Goal: Information Seeking & Learning: Learn about a topic

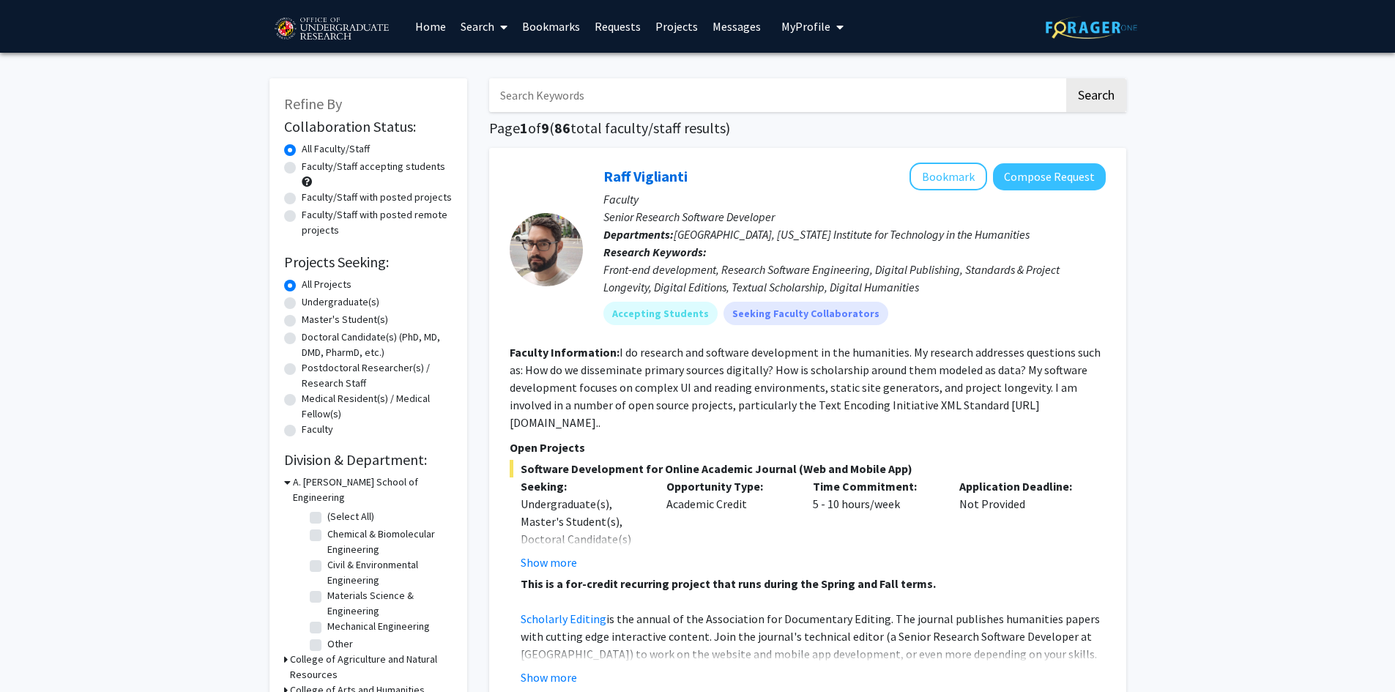
click at [340, 168] on label "Faculty/Staff accepting students" at bounding box center [373, 166] width 143 height 15
click at [311, 168] on input "Faculty/Staff accepting students" at bounding box center [307, 164] width 10 height 10
radio input "true"
click at [348, 306] on label "Undergraduate(s)" at bounding box center [341, 301] width 78 height 15
click at [311, 304] on input "Undergraduate(s)" at bounding box center [307, 299] width 10 height 10
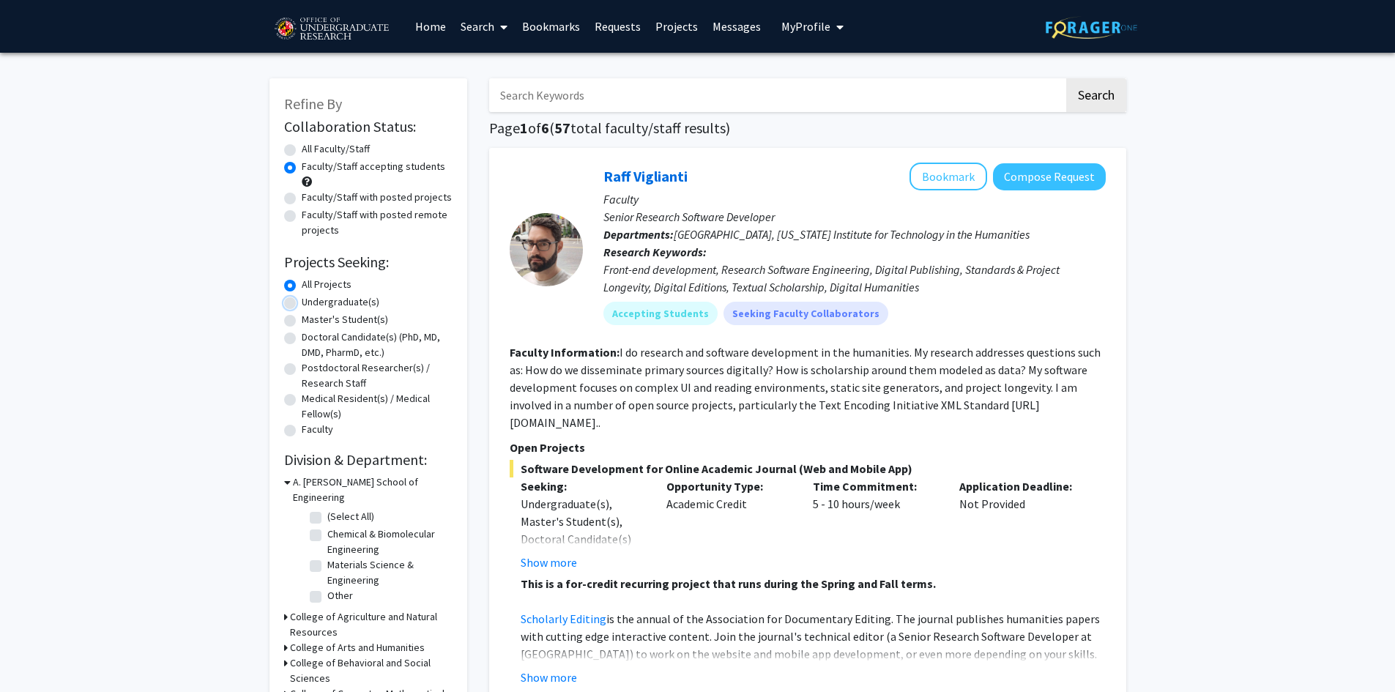
radio input "true"
click at [367, 201] on label "Faculty/Staff with posted projects" at bounding box center [377, 197] width 150 height 15
click at [311, 199] on input "Faculty/Staff with posted projects" at bounding box center [307, 195] width 10 height 10
radio input "true"
click at [363, 171] on label "Faculty/Staff accepting students" at bounding box center [373, 166] width 143 height 15
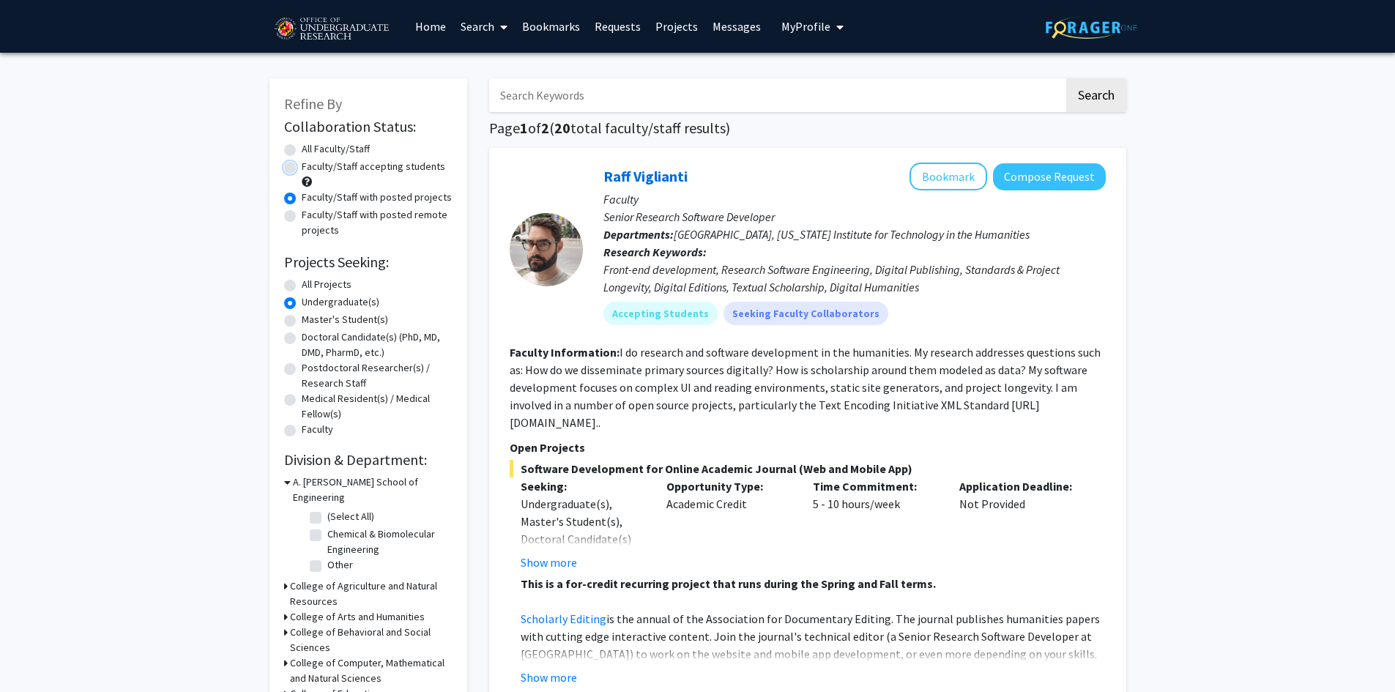
click at [311, 168] on input "Faculty/Staff accepting students" at bounding box center [307, 164] width 10 height 10
radio input "true"
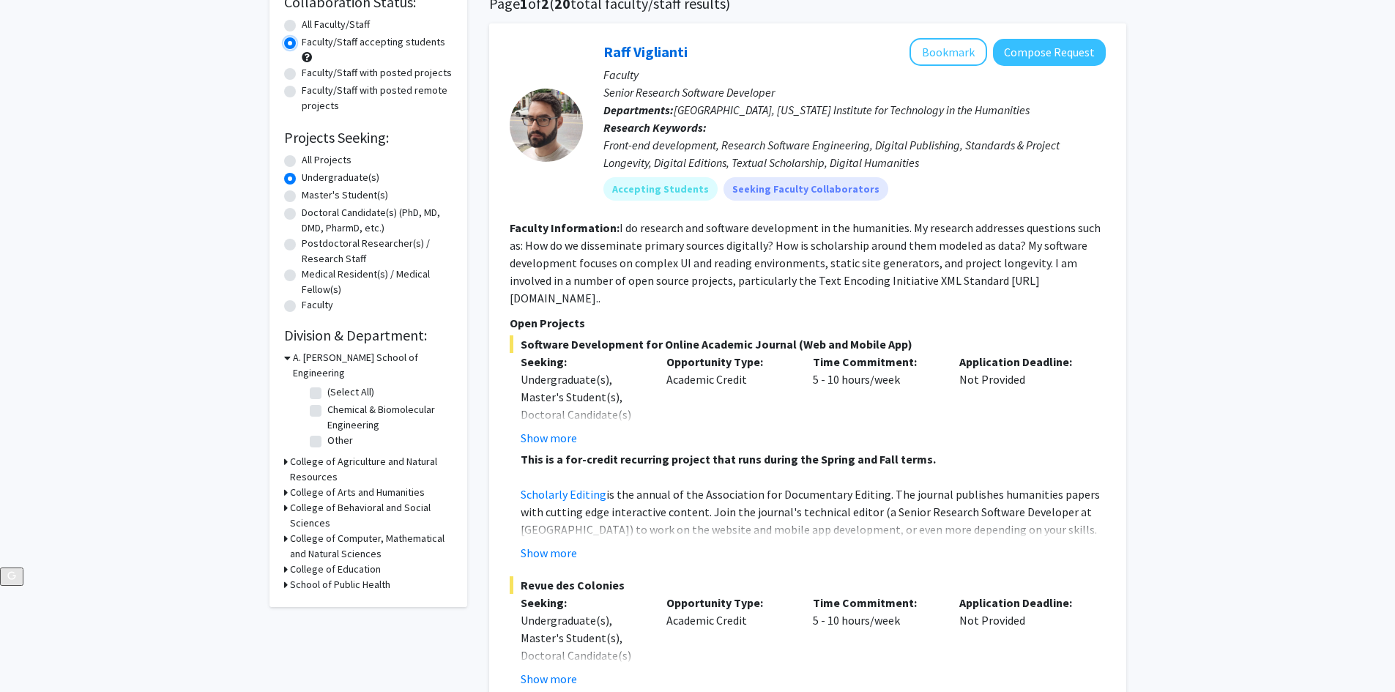
scroll to position [146, 0]
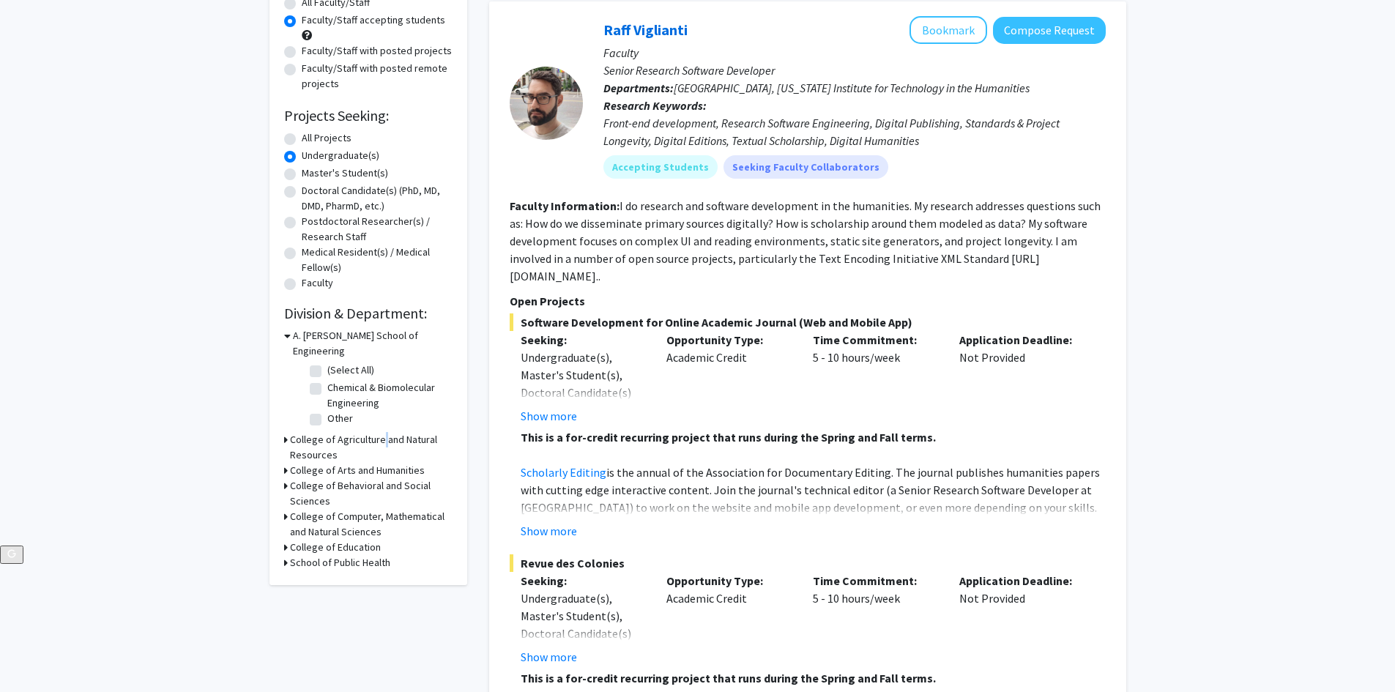
click at [379, 432] on h3 "College of Agriculture and Natural Resources" at bounding box center [371, 447] width 163 height 31
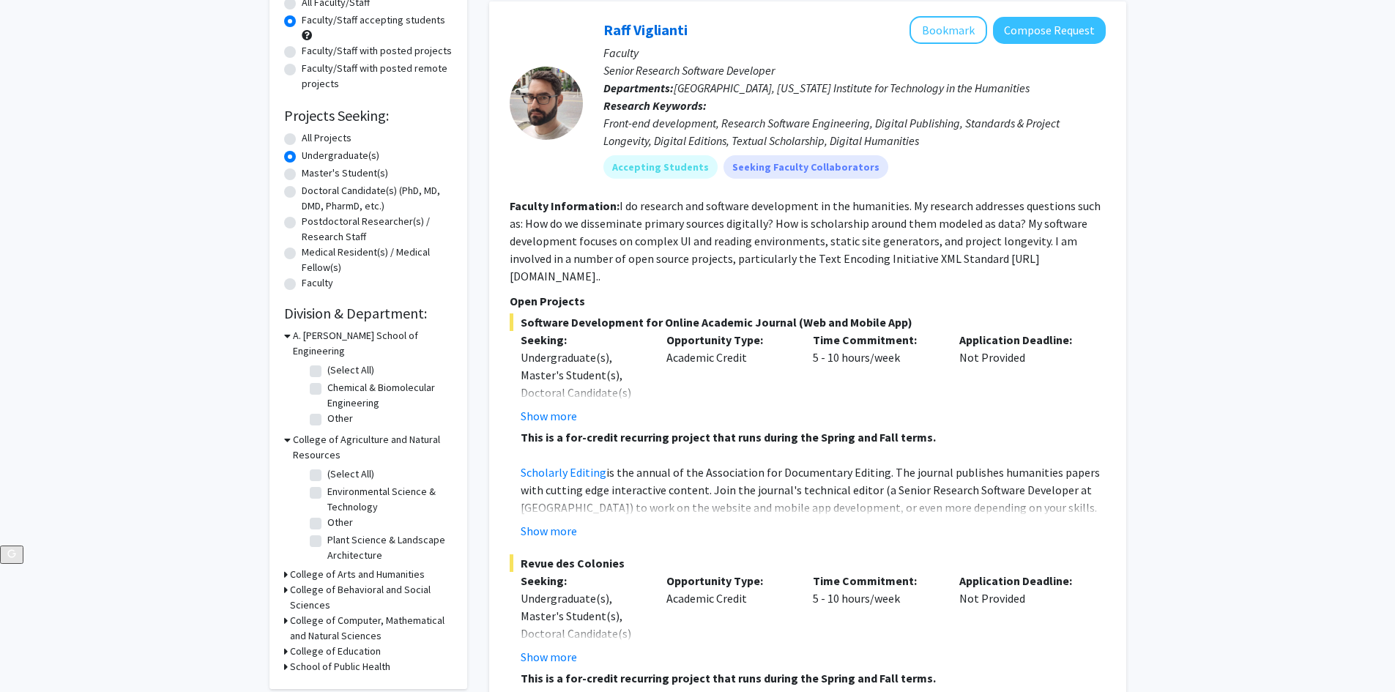
click at [327, 532] on label "Plant Science & Landscape Architecture" at bounding box center [388, 547] width 122 height 31
click at [327, 532] on input "Plant Science & Landscape Architecture" at bounding box center [332, 537] width 10 height 10
checkbox input "true"
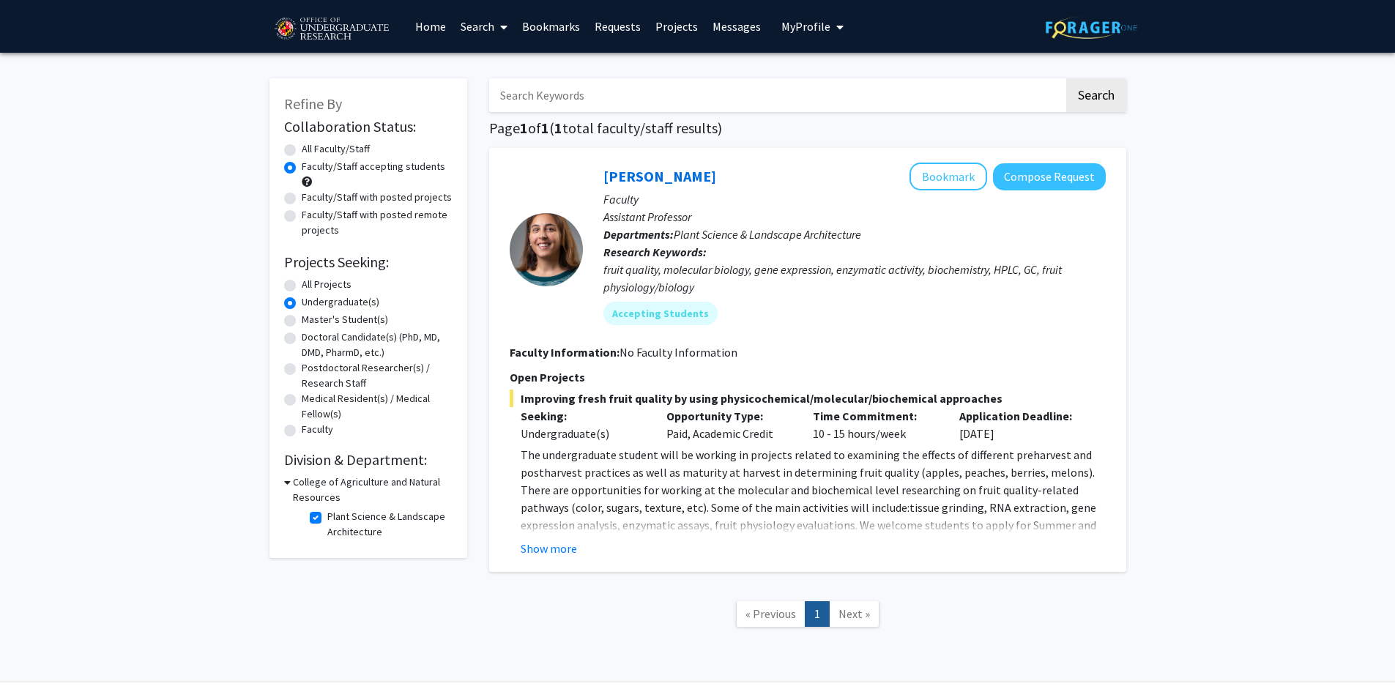
click at [724, 494] on span "The undergraduate student will be working in projects related to examining the …" at bounding box center [808, 507] width 575 height 120
click at [564, 552] on button "Show more" at bounding box center [549, 549] width 56 height 18
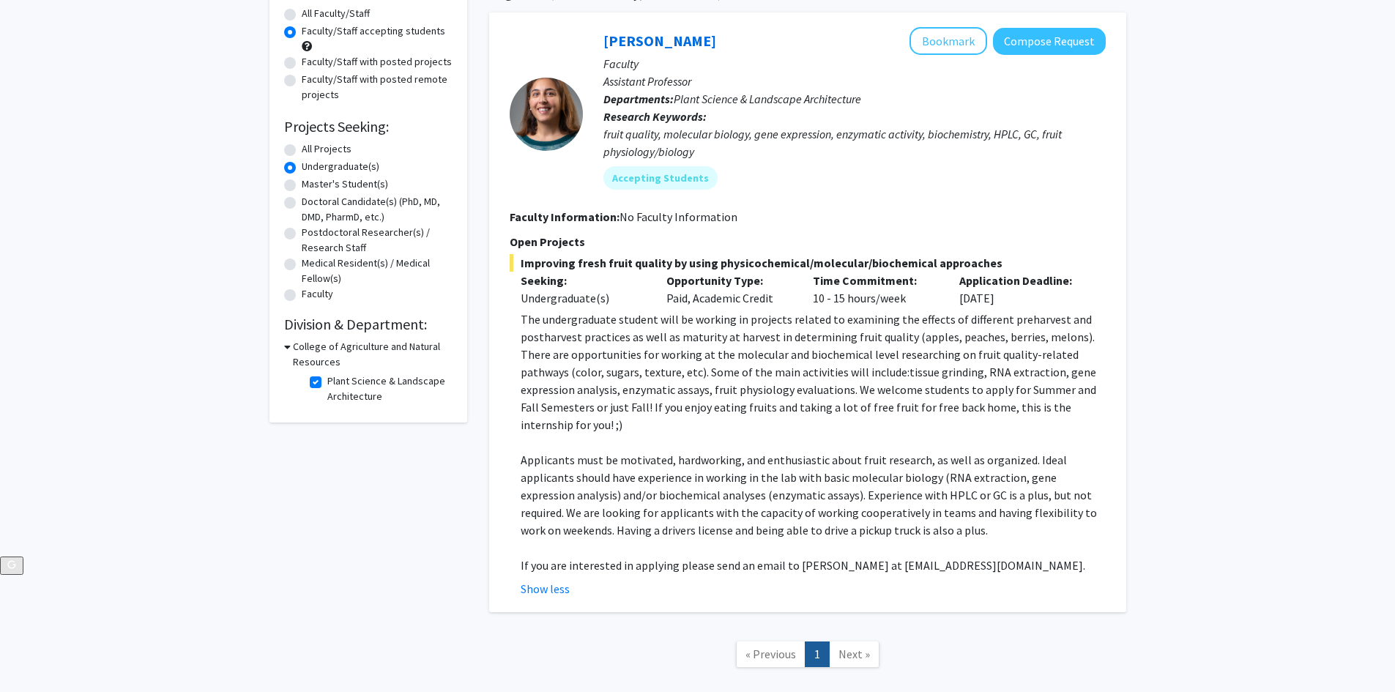
scroll to position [146, 0]
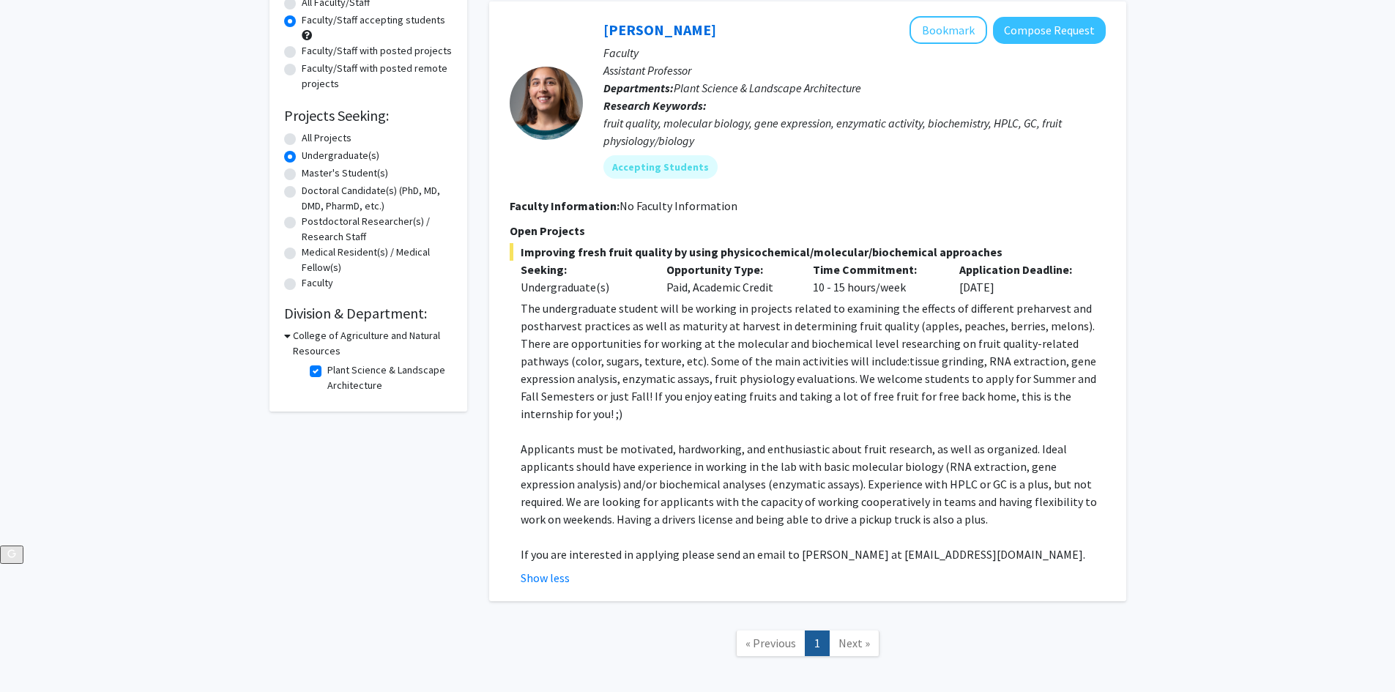
click at [327, 375] on label "Plant Science & Landscape Architecture" at bounding box center [388, 377] width 122 height 31
click at [327, 372] on input "Plant Science & Landscape Architecture" at bounding box center [332, 367] width 10 height 10
checkbox input "false"
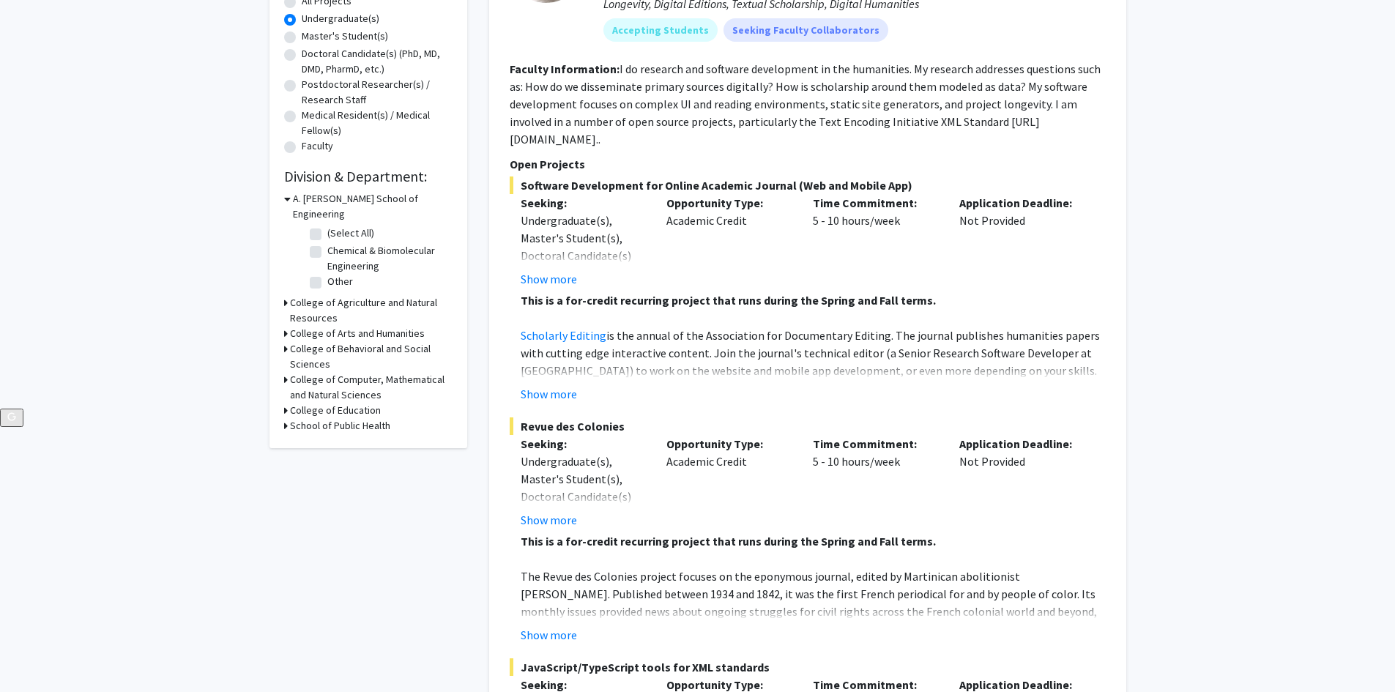
scroll to position [293, 0]
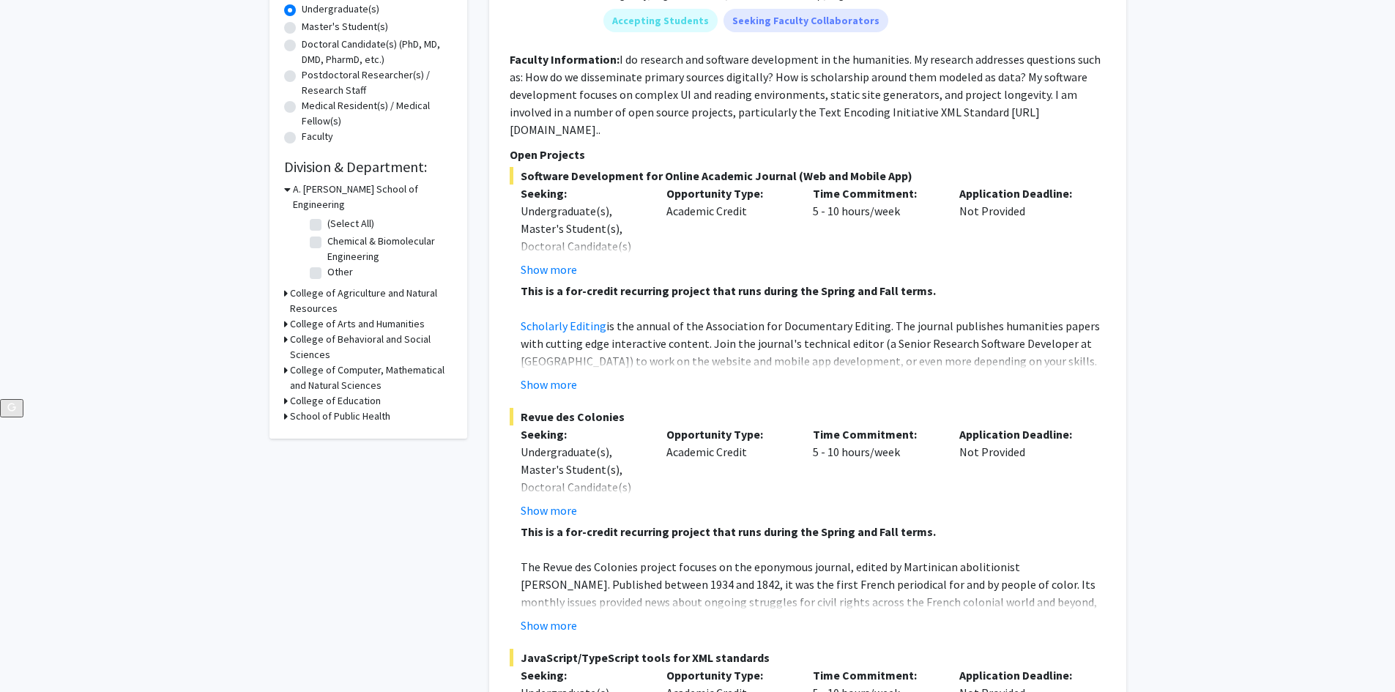
click at [286, 362] on icon at bounding box center [286, 369] width 4 height 15
drag, startPoint x: 402, startPoint y: 435, endPoint x: 402, endPoint y: 467, distance: 32.2
click at [403, 466] on fg-checkbox-list "(Select All) (Select All) Atmospheric & Oceanic Science Atmospheric & Oceanic S…" at bounding box center [379, 461] width 146 height 137
click at [327, 445] on label "Chemistry & Biochemistry" at bounding box center [383, 452] width 113 height 15
click at [327, 445] on input "Chemistry & Biochemistry" at bounding box center [332, 450] width 10 height 10
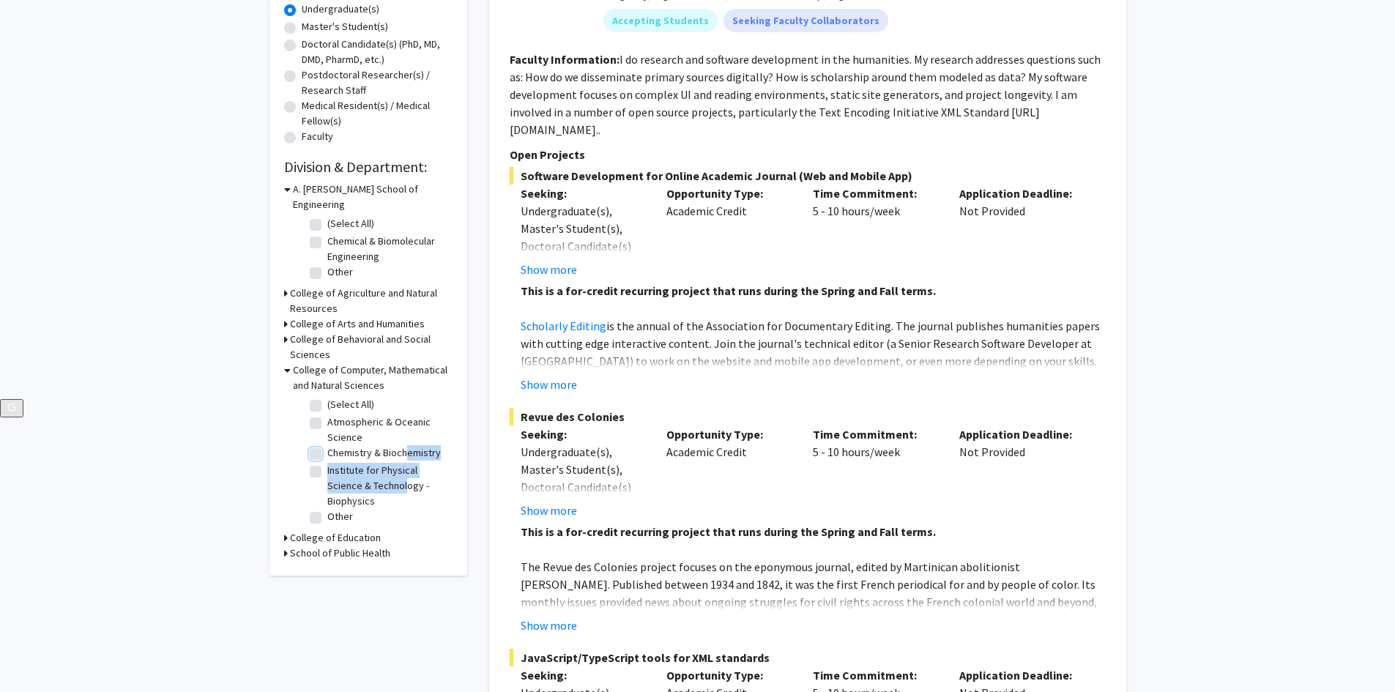
checkbox input "true"
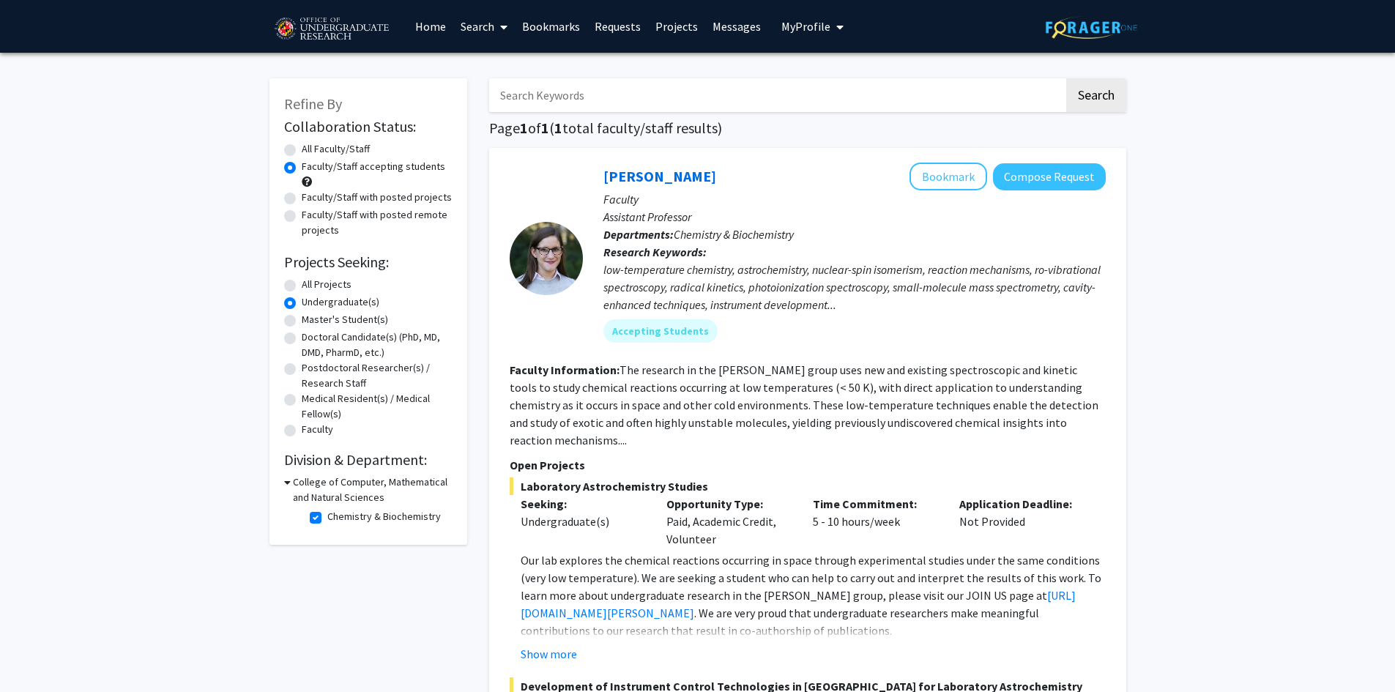
click at [831, 605] on p "Our lab explores the chemical reactions occurring in space through experimental…" at bounding box center [813, 595] width 585 height 88
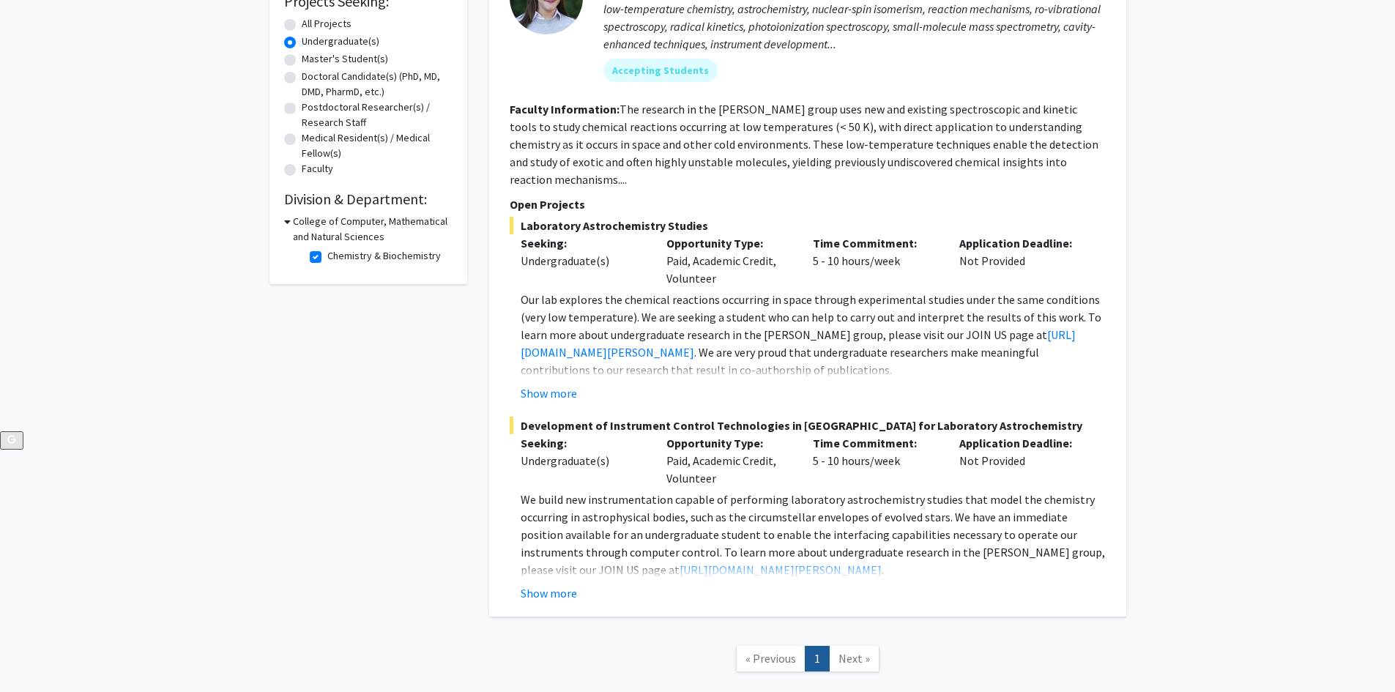
scroll to position [293, 0]
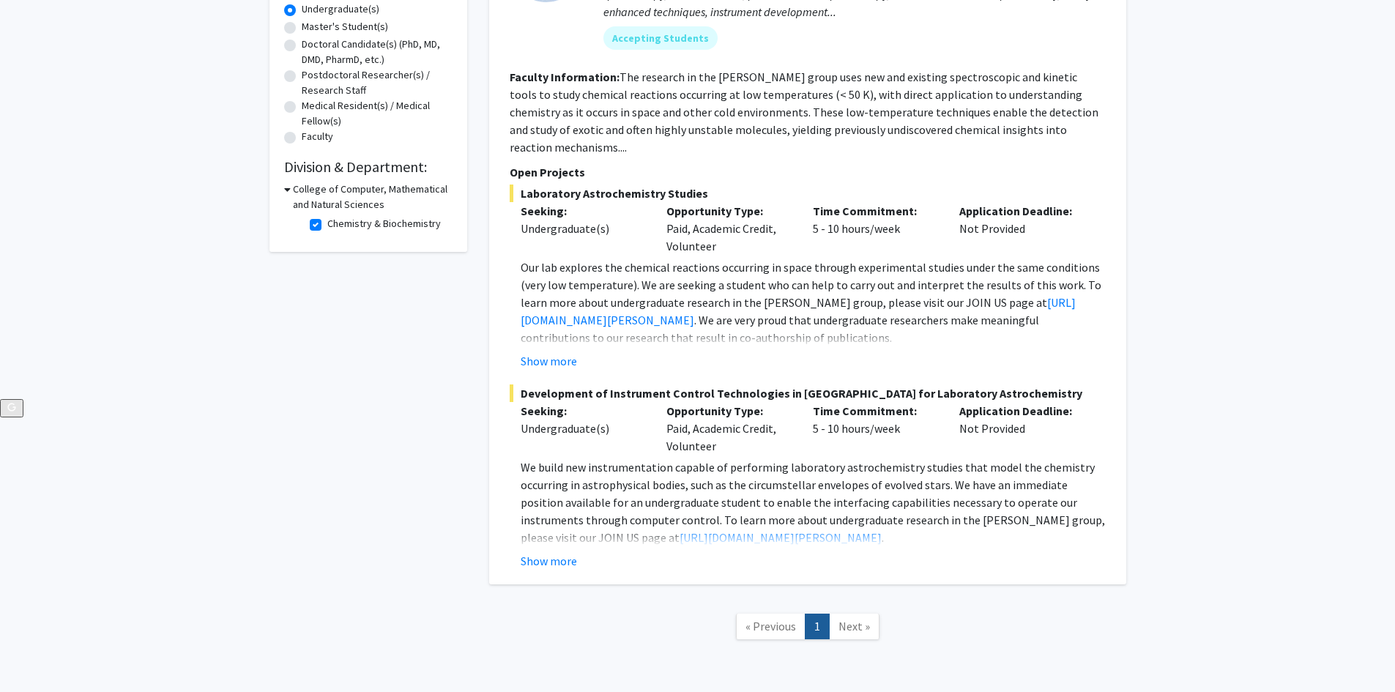
click at [327, 224] on label "Chemistry & Biochemistry" at bounding box center [383, 223] width 113 height 15
click at [327, 224] on input "Chemistry & Biochemistry" at bounding box center [332, 221] width 10 height 10
checkbox input "false"
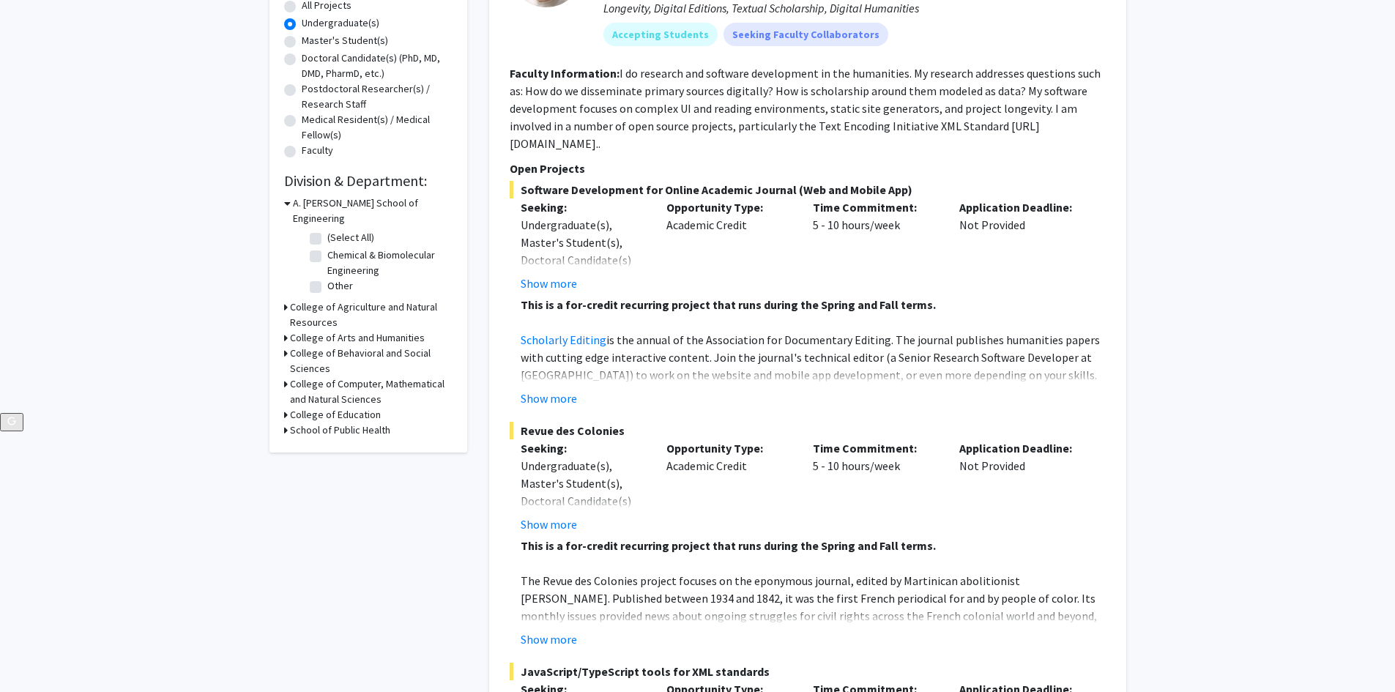
scroll to position [293, 0]
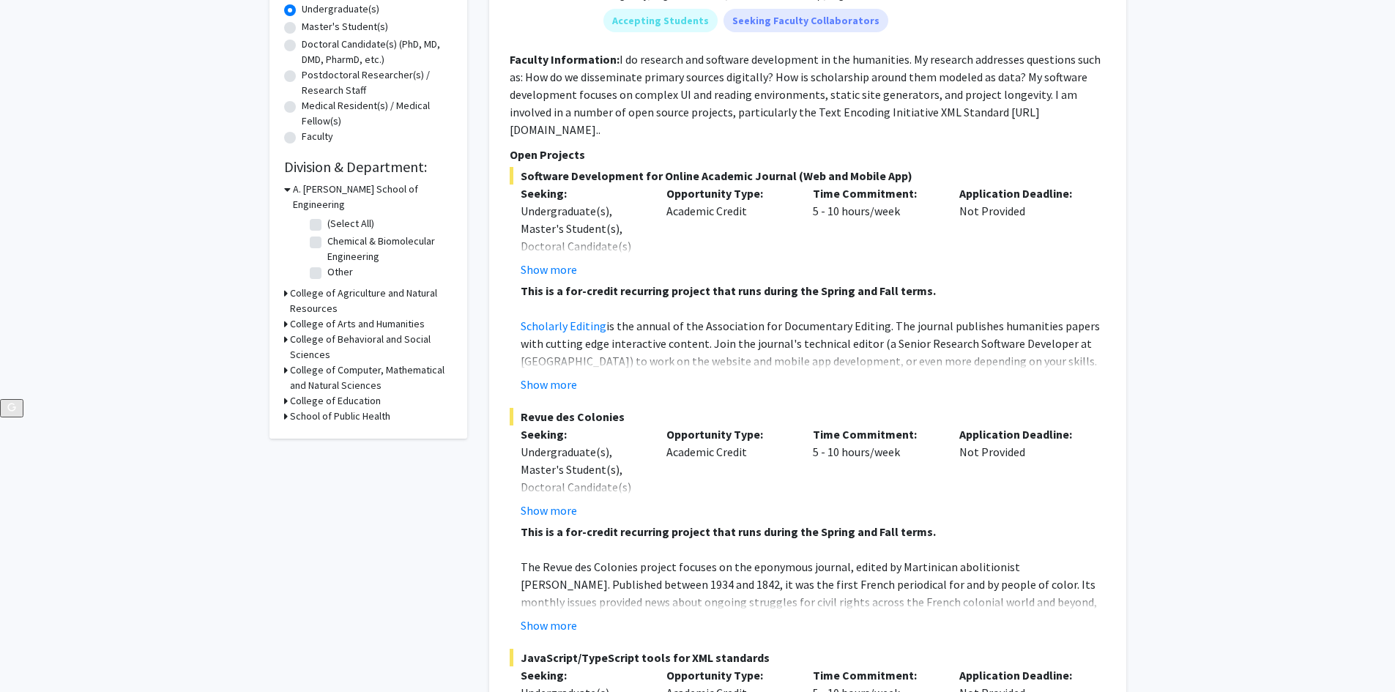
click at [287, 409] on div "School of Public Health" at bounding box center [368, 416] width 168 height 15
click at [285, 409] on icon at bounding box center [286, 416] width 4 height 15
click at [376, 433] on label "Department of Global, Environmental, and Occupational Health" at bounding box center [388, 451] width 122 height 46
click at [337, 433] on input "Department of Global, Environmental, and Occupational Health" at bounding box center [332, 433] width 10 height 10
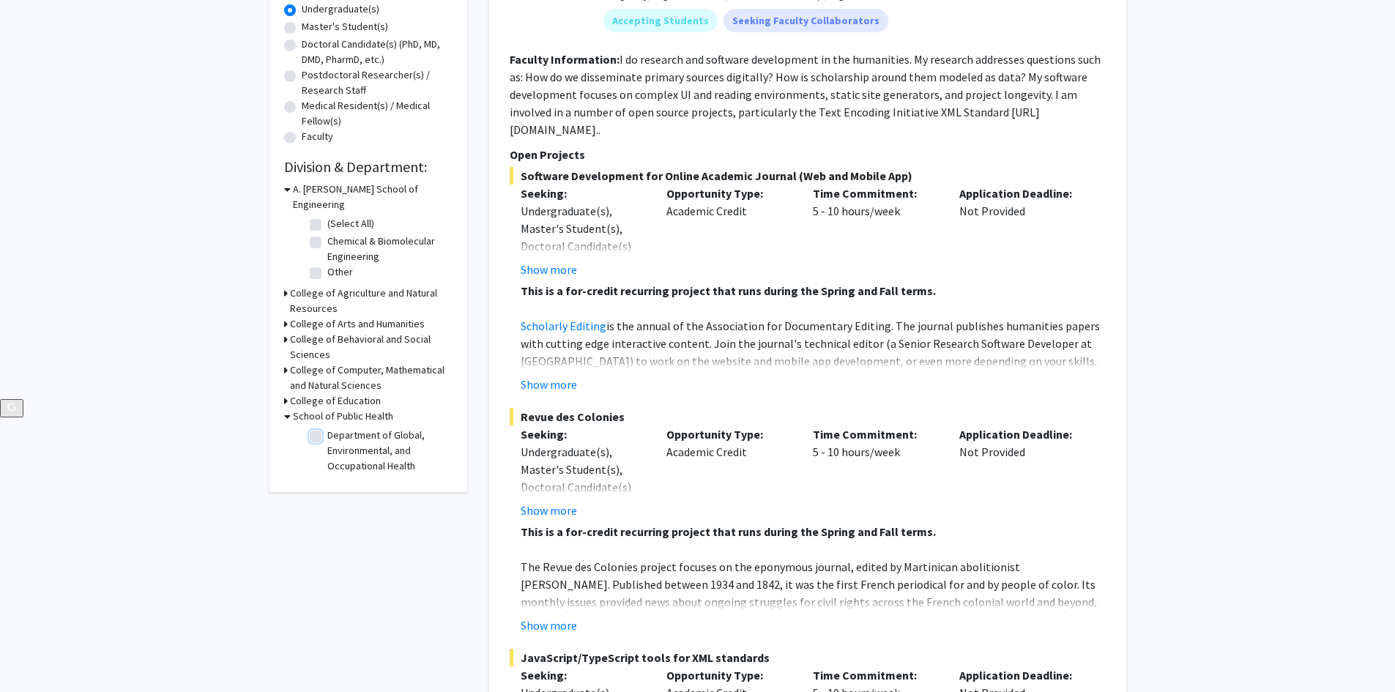
checkbox input "true"
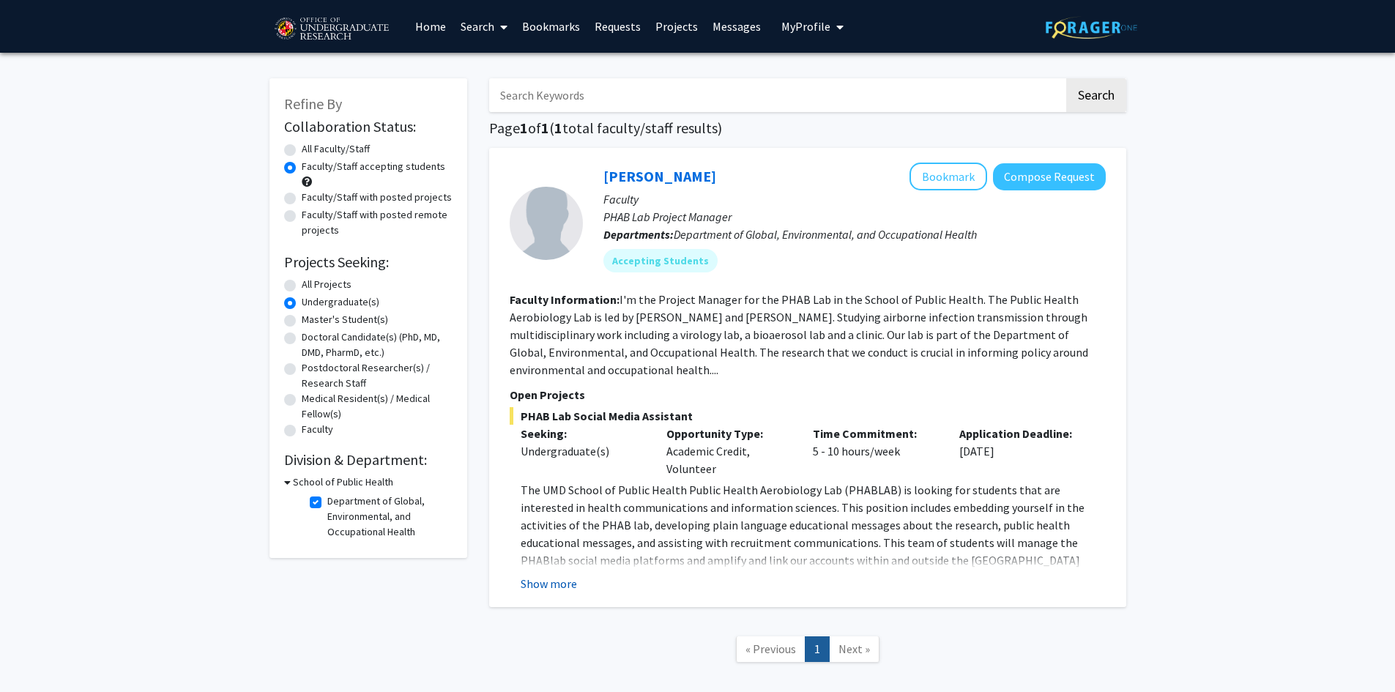
click at [564, 579] on button "Show more" at bounding box center [549, 584] width 56 height 18
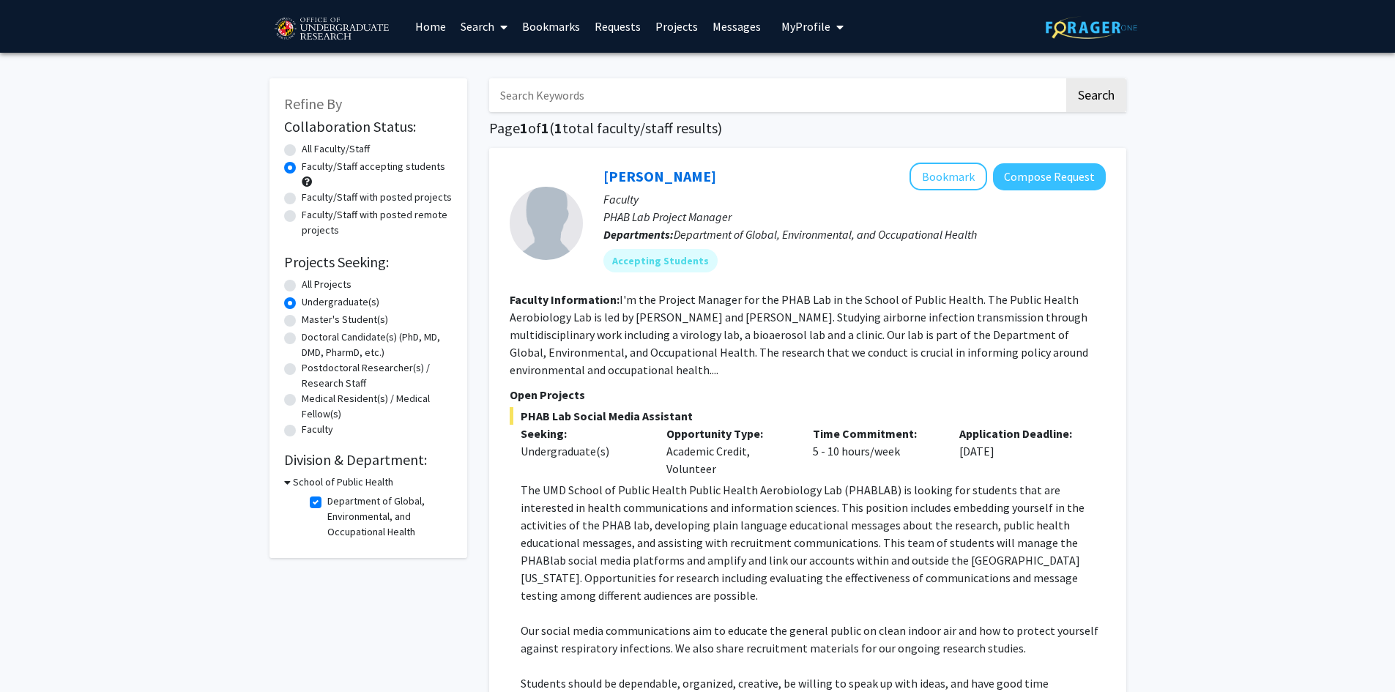
click at [302, 152] on label "All Faculty/Staff" at bounding box center [336, 148] width 68 height 15
click at [302, 151] on input "All Faculty/Staff" at bounding box center [307, 146] width 10 height 10
radio input "true"
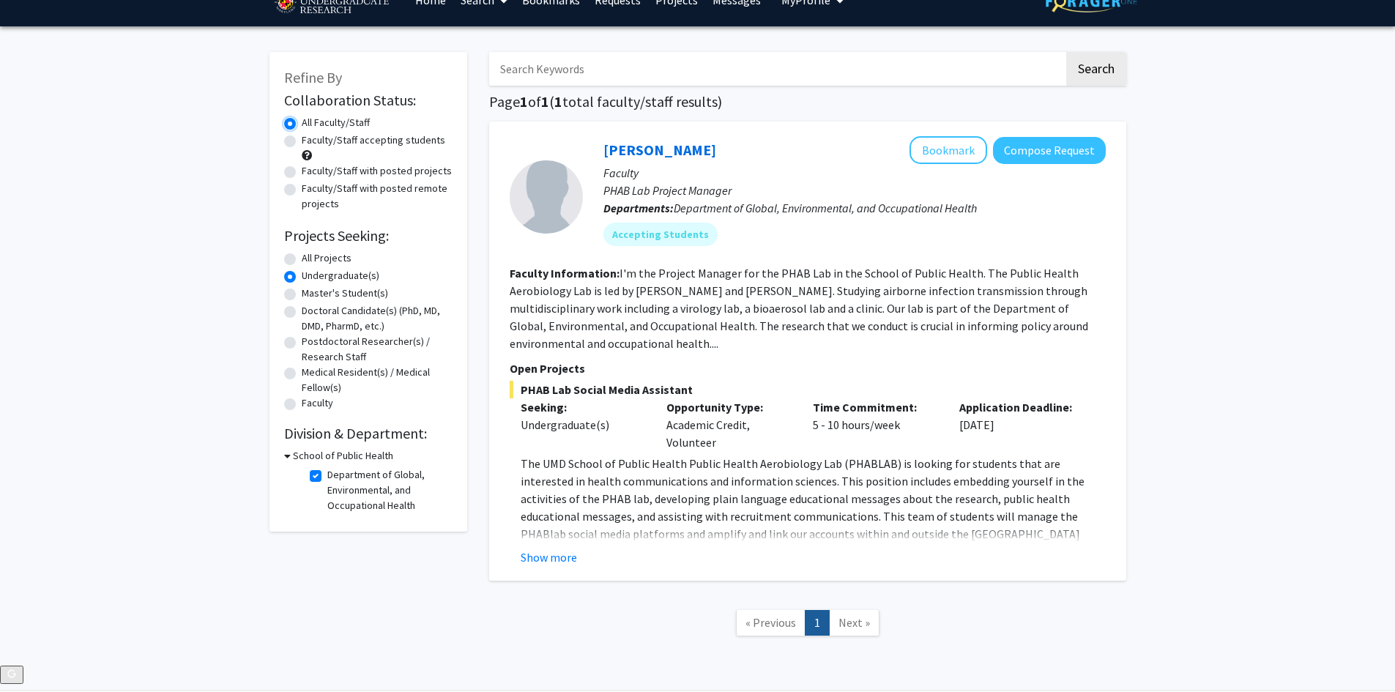
scroll to position [73, 0]
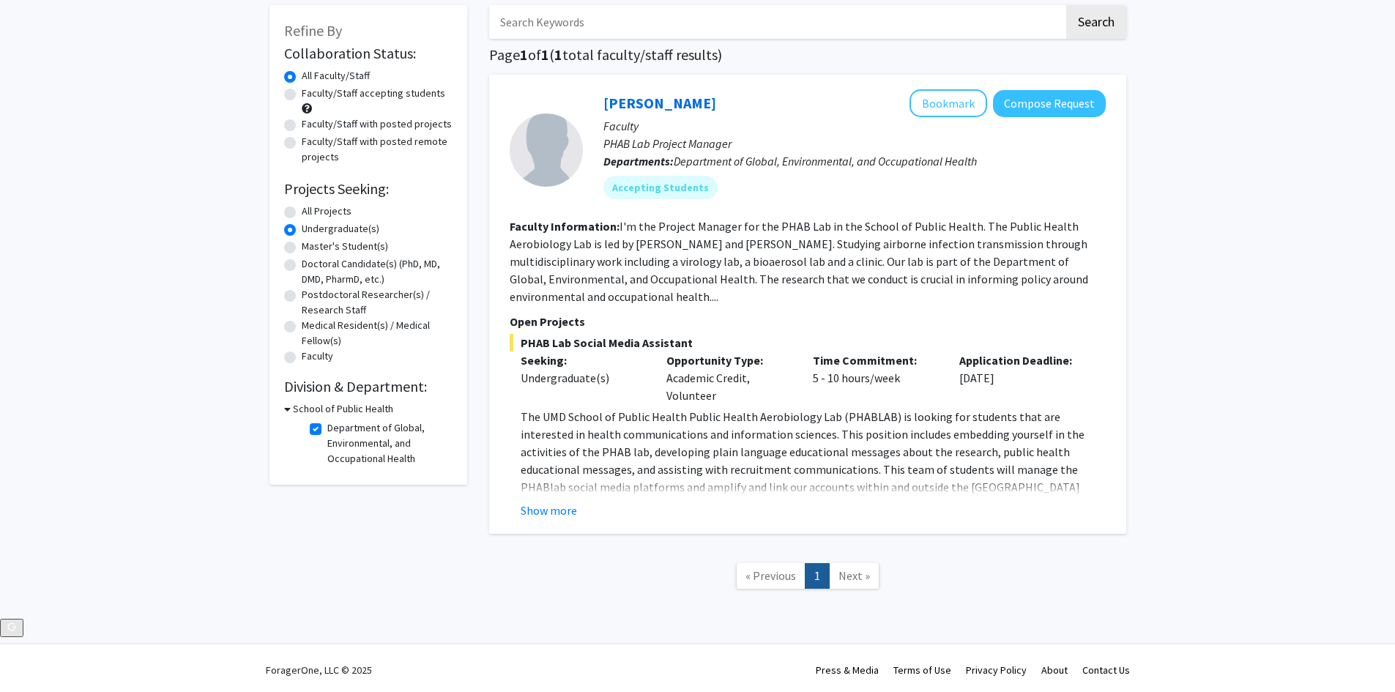
click at [295, 401] on h3 "School of Public Health" at bounding box center [343, 408] width 100 height 15
click at [297, 408] on h3 "School of Public Health" at bounding box center [340, 408] width 100 height 15
click at [288, 409] on icon at bounding box center [287, 408] width 7 height 15
click at [281, 411] on div "Refine By Collaboration Status: Collaboration Status All Faculty/Staff Collabor…" at bounding box center [368, 218] width 198 height 426
click at [283, 403] on div "Refine By Collaboration Status: Collaboration Status All Faculty/Staff Collabor…" at bounding box center [368, 218] width 198 height 426
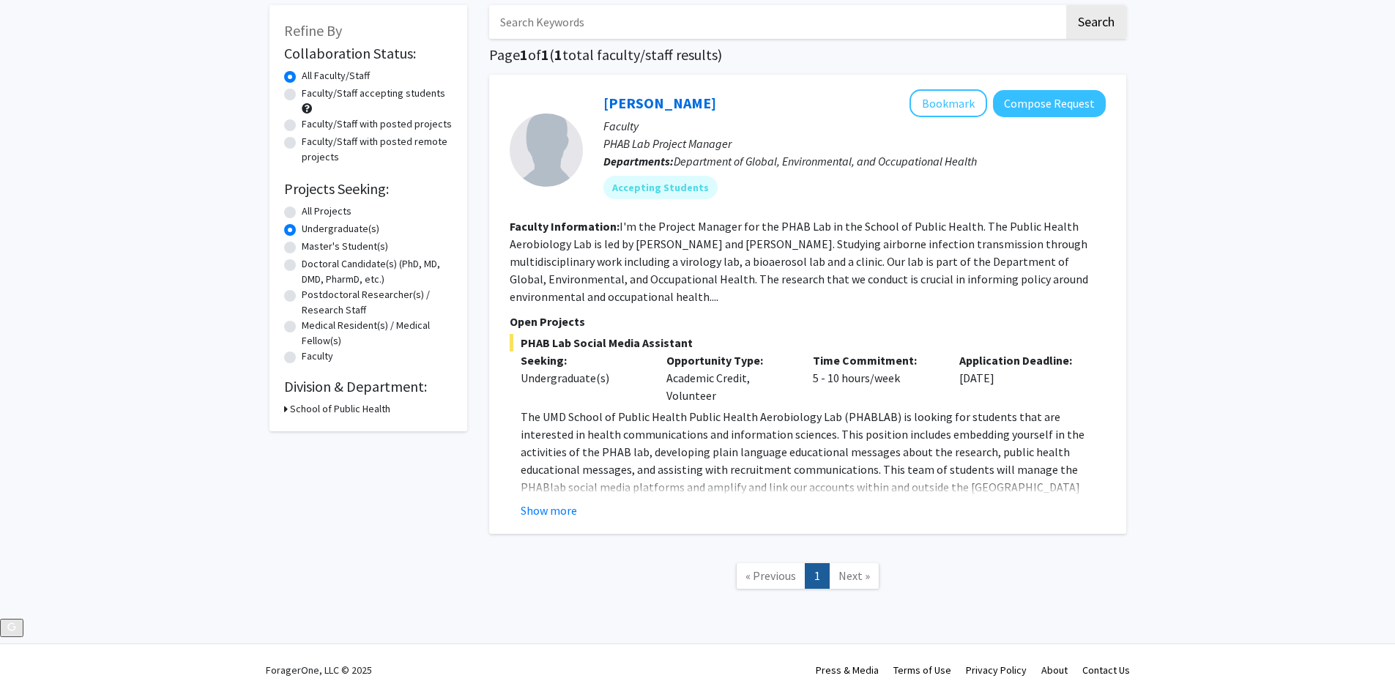
click at [284, 409] on icon at bounding box center [286, 408] width 4 height 15
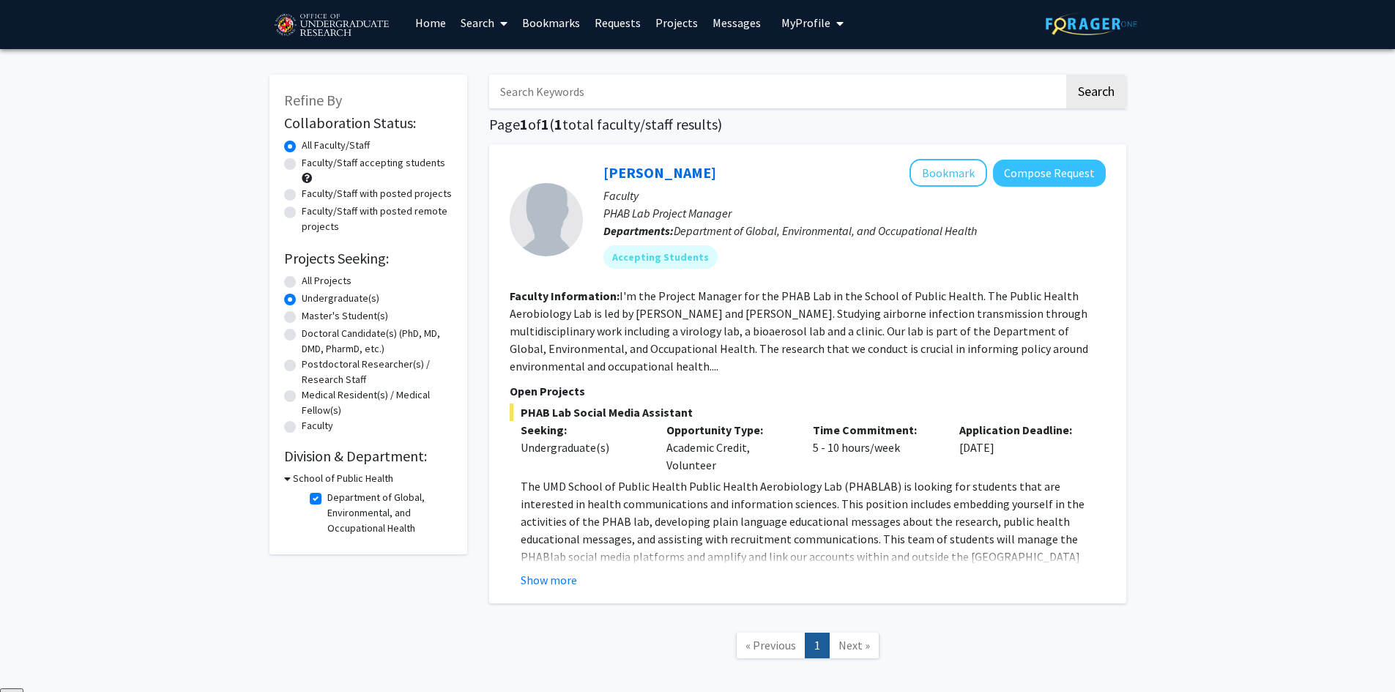
scroll to position [0, 0]
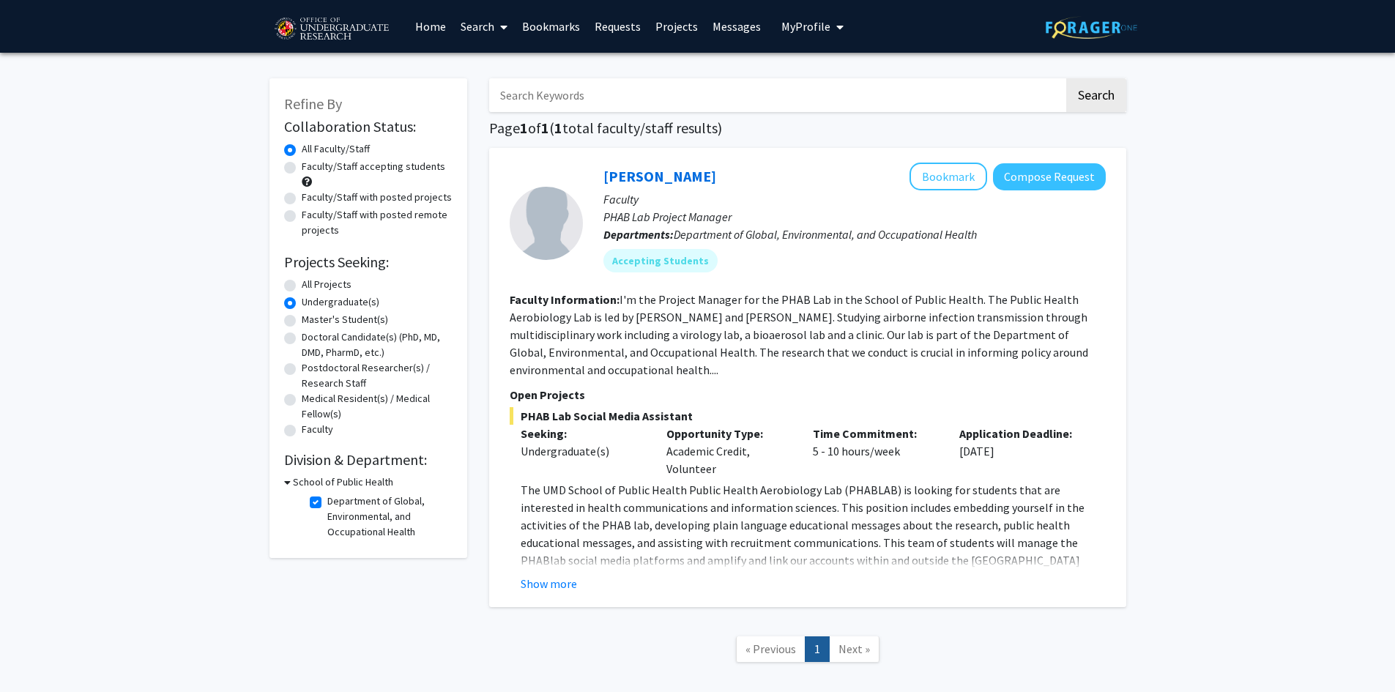
click at [302, 168] on label "Faculty/Staff accepting students" at bounding box center [373, 166] width 143 height 15
click at [302, 168] on input "Faculty/Staff accepting students" at bounding box center [307, 164] width 10 height 10
radio input "true"
click at [327, 502] on label "Department of Global, Environmental, and Occupational Health" at bounding box center [388, 516] width 122 height 46
click at [327, 502] on input "Department of Global, Environmental, and Occupational Health" at bounding box center [332, 498] width 10 height 10
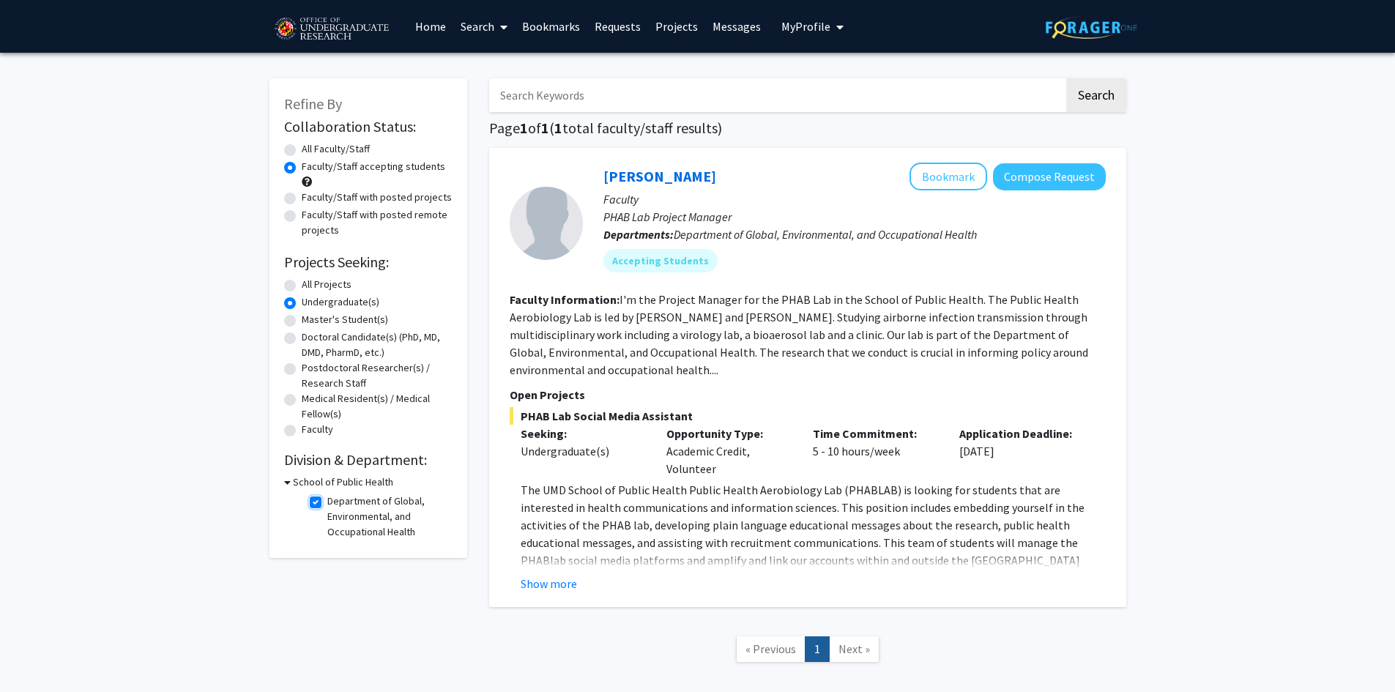
checkbox input "false"
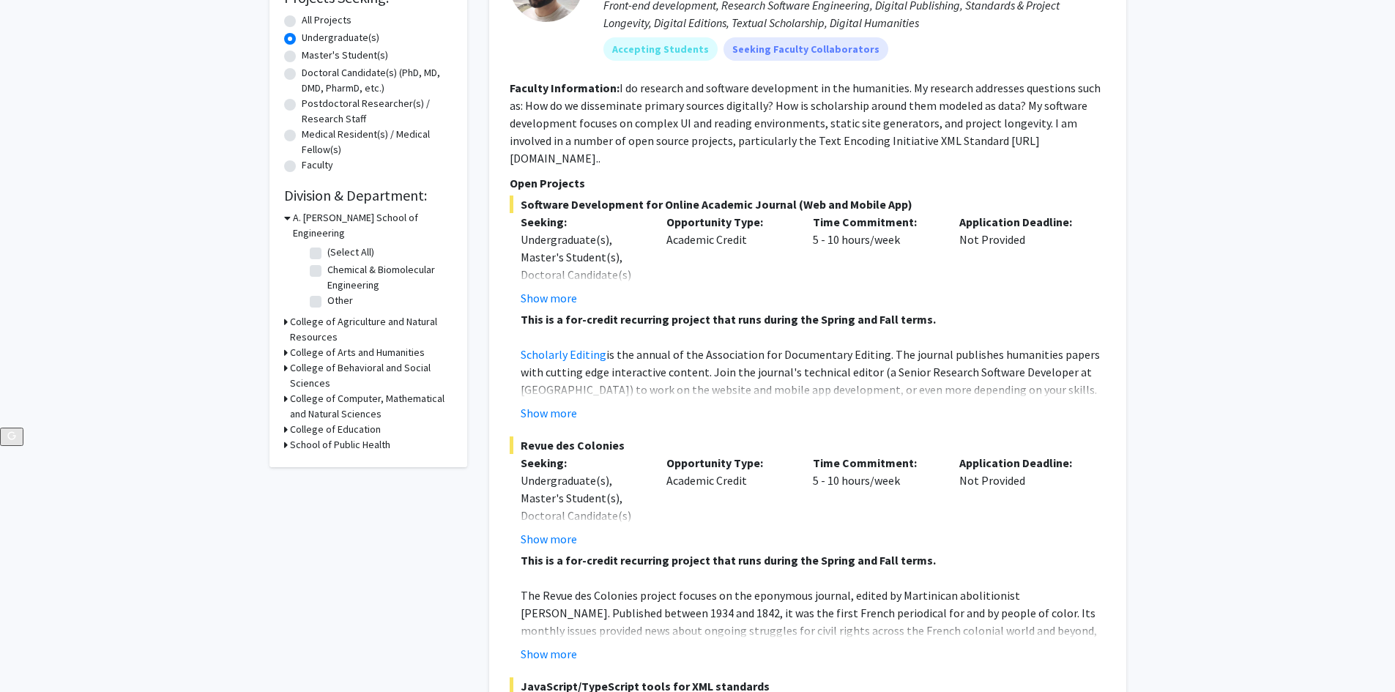
scroll to position [293, 0]
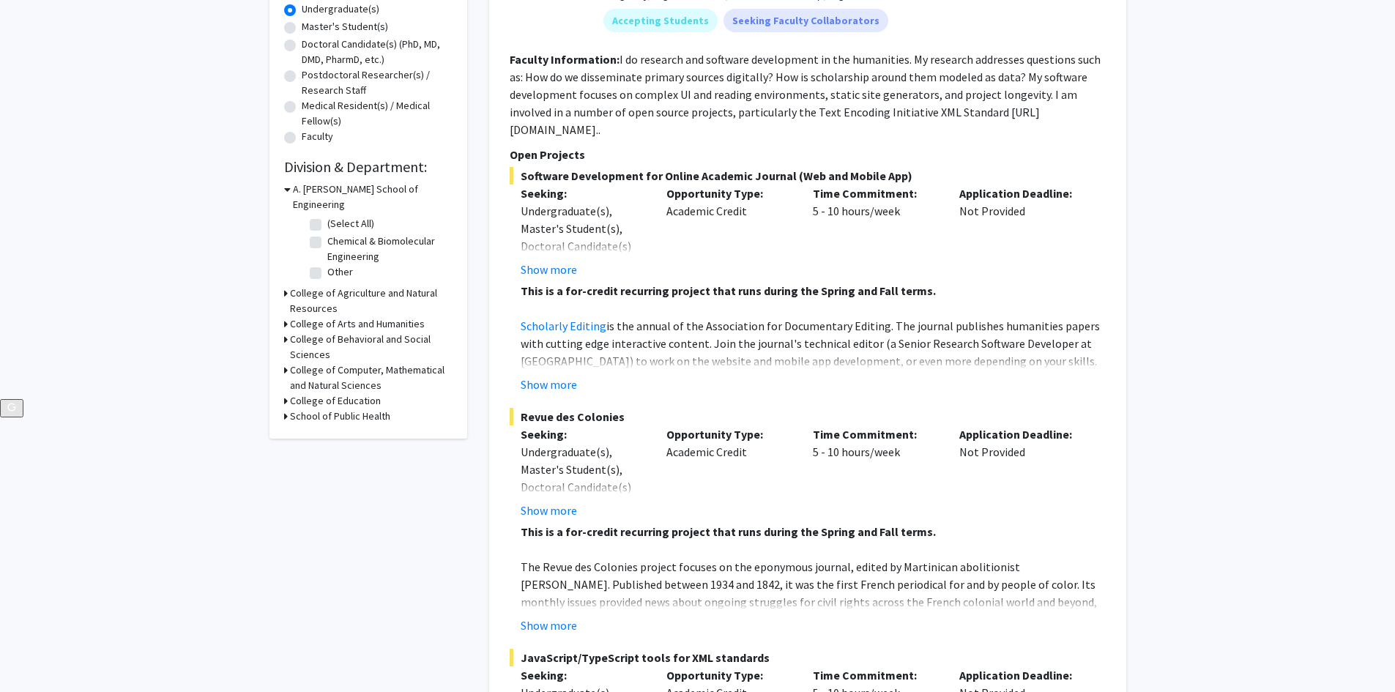
click at [327, 234] on label "Chemical & Biomolecular Engineering" at bounding box center [388, 249] width 122 height 31
click at [327, 234] on input "Chemical & Biomolecular Engineering" at bounding box center [332, 239] width 10 height 10
checkbox input "true"
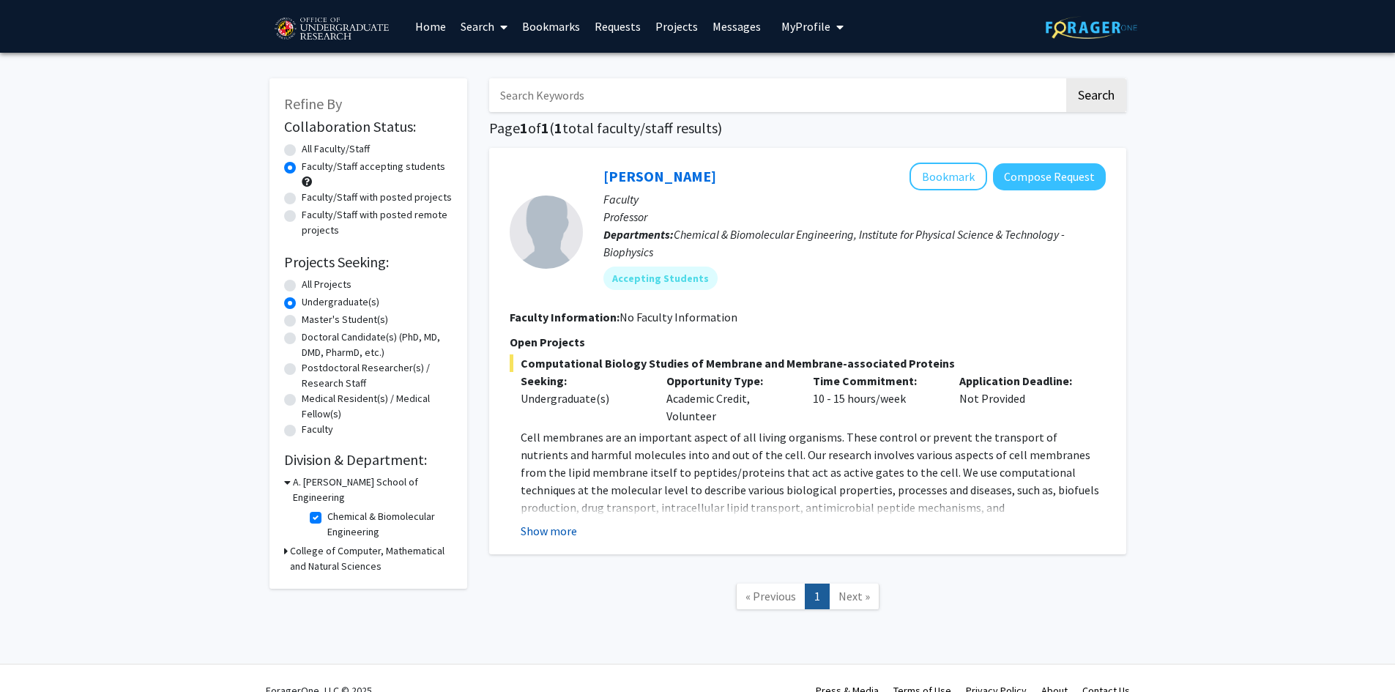
click at [562, 534] on button "Show more" at bounding box center [549, 531] width 56 height 18
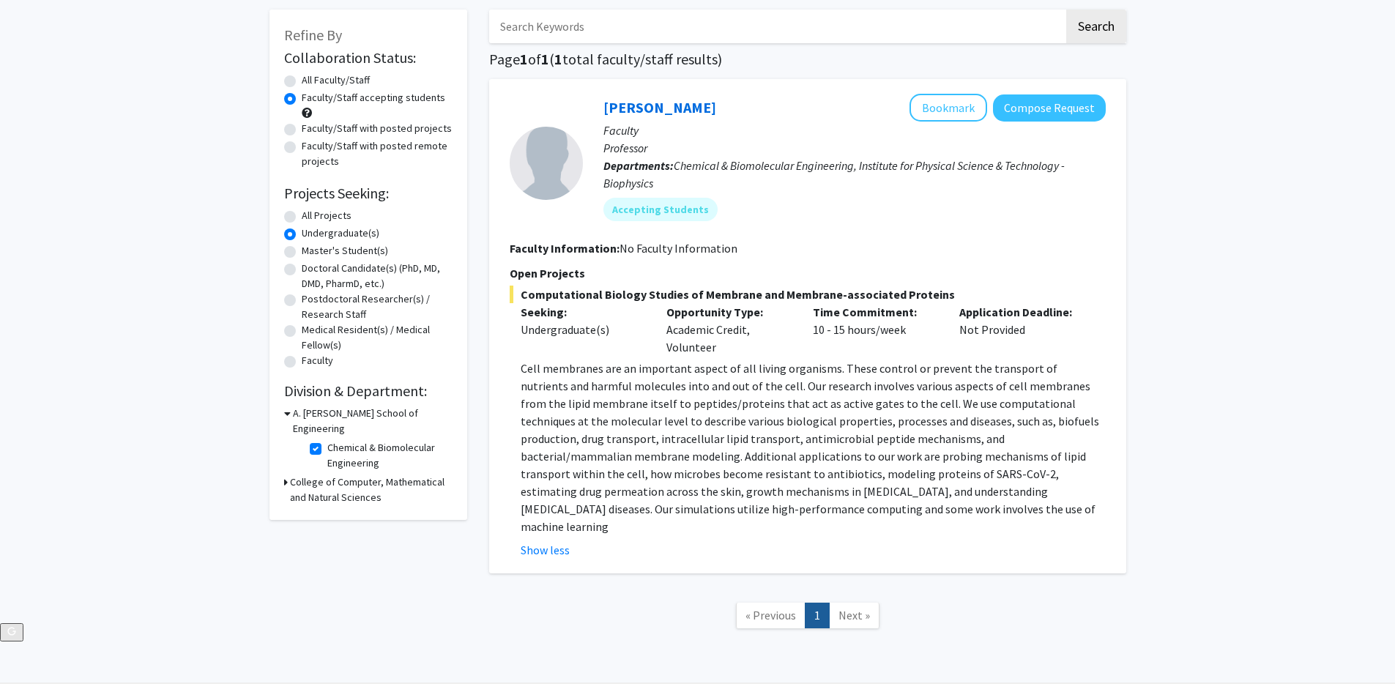
scroll to position [73, 0]
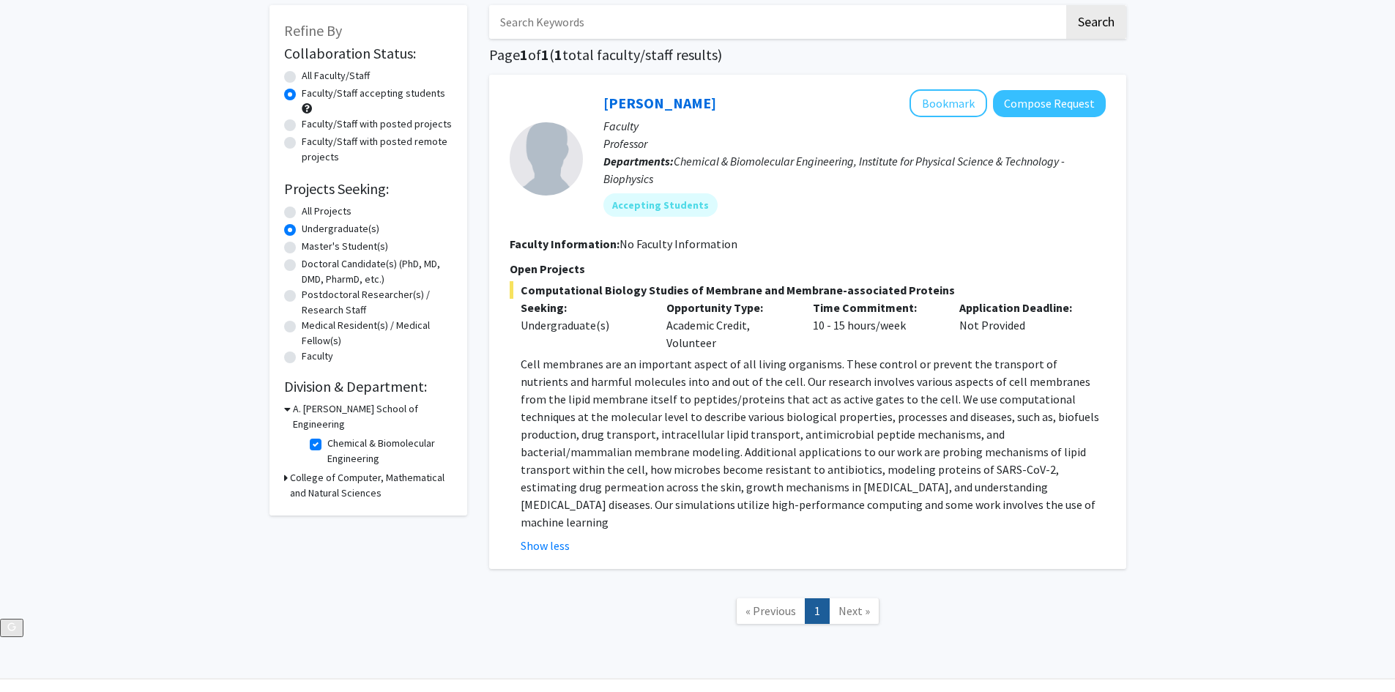
click at [327, 436] on label "Chemical & Biomolecular Engineering" at bounding box center [388, 451] width 122 height 31
click at [327, 436] on input "Chemical & Biomolecular Engineering" at bounding box center [332, 441] width 10 height 10
checkbox input "false"
